Goal: Information Seeking & Learning: Learn about a topic

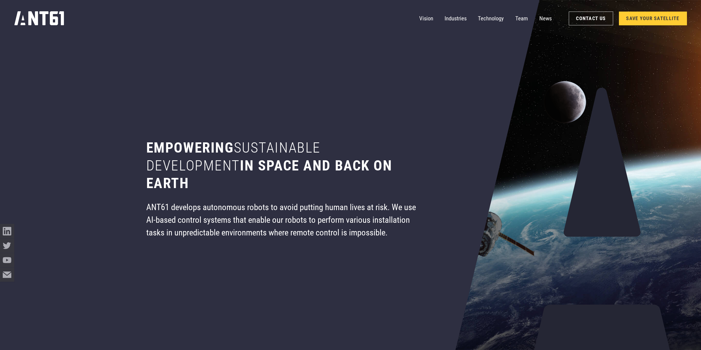
click at [240, 145] on span "sustainable development" at bounding box center [233, 156] width 174 height 34
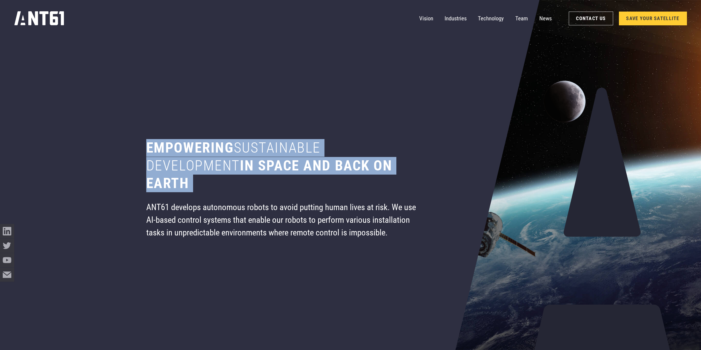
click at [240, 145] on span "sustainable development" at bounding box center [233, 156] width 174 height 34
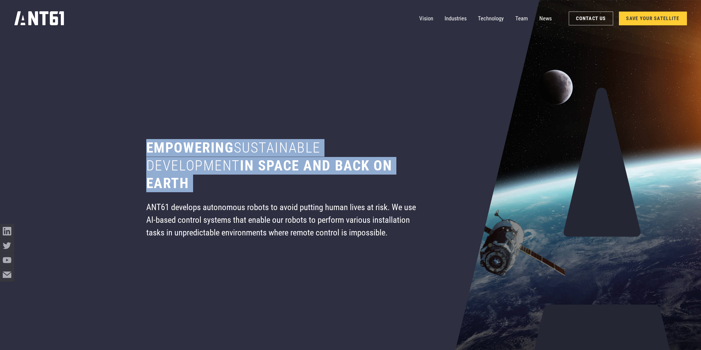
click at [230, 94] on div "Empowering sustainable development in space and back on earth ANT61 develops au…" at bounding box center [282, 175] width 319 height 350
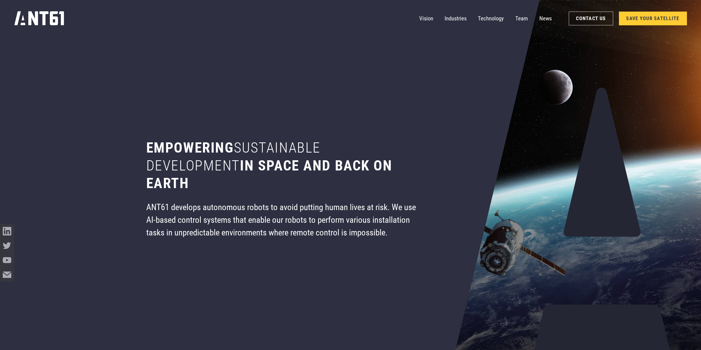
click at [230, 94] on div "Empowering sustainable development in space and back on earth ANT61 develops au…" at bounding box center [282, 175] width 319 height 350
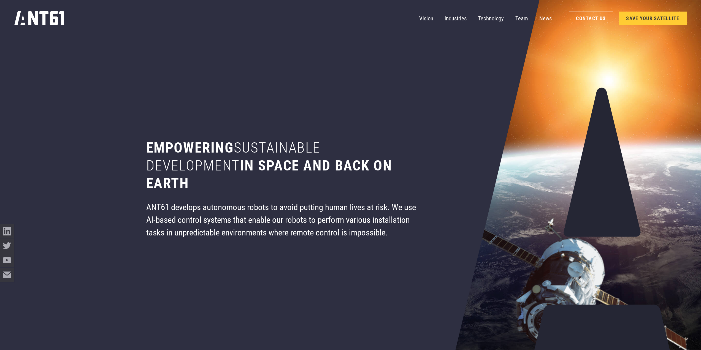
click at [450, 48] on section "Empowering sustainable development in space and back on earth ANT61 develops au…" at bounding box center [350, 175] width 454 height 350
click at [204, 118] on div "Empowering sustainable development in space and back on earth ANT61 develops au…" at bounding box center [282, 175] width 319 height 350
click at [129, 51] on div "Empowering sustainable development in space and back on earth ANT61 develops au…" at bounding box center [282, 175] width 319 height 350
click at [324, 114] on div "Empowering sustainable development in space and back on earth ANT61 develops au…" at bounding box center [282, 175] width 319 height 350
